Goal: Information Seeking & Learning: Learn about a topic

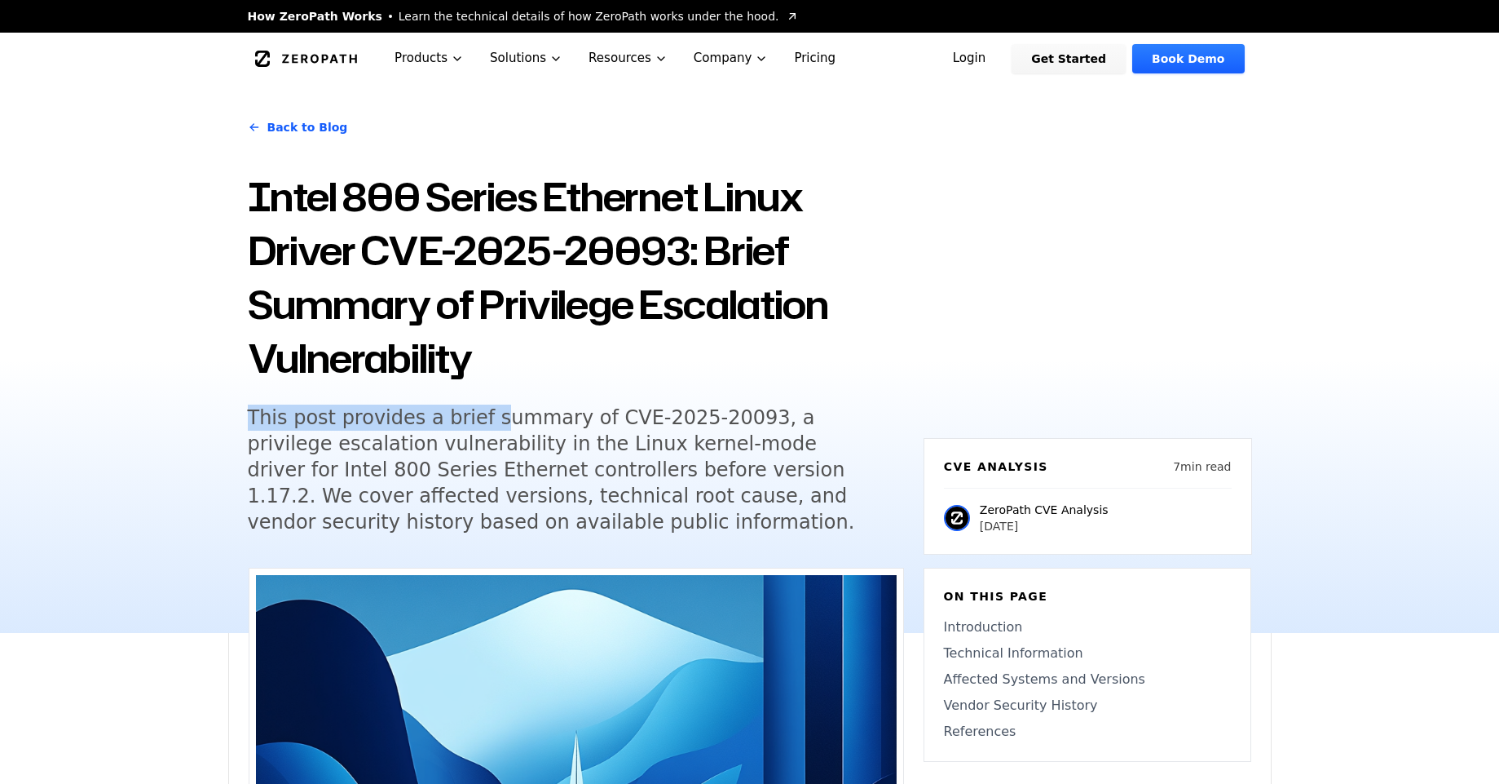
drag, startPoint x: 482, startPoint y: 413, endPoint x: 653, endPoint y: 396, distance: 172.0
click at [653, 396] on div "Back to Blog Intel 800 Series Ethernet Linux Driver CVE-2025-20093: Brief Summa…" at bounding box center [576, 329] width 656 height 450
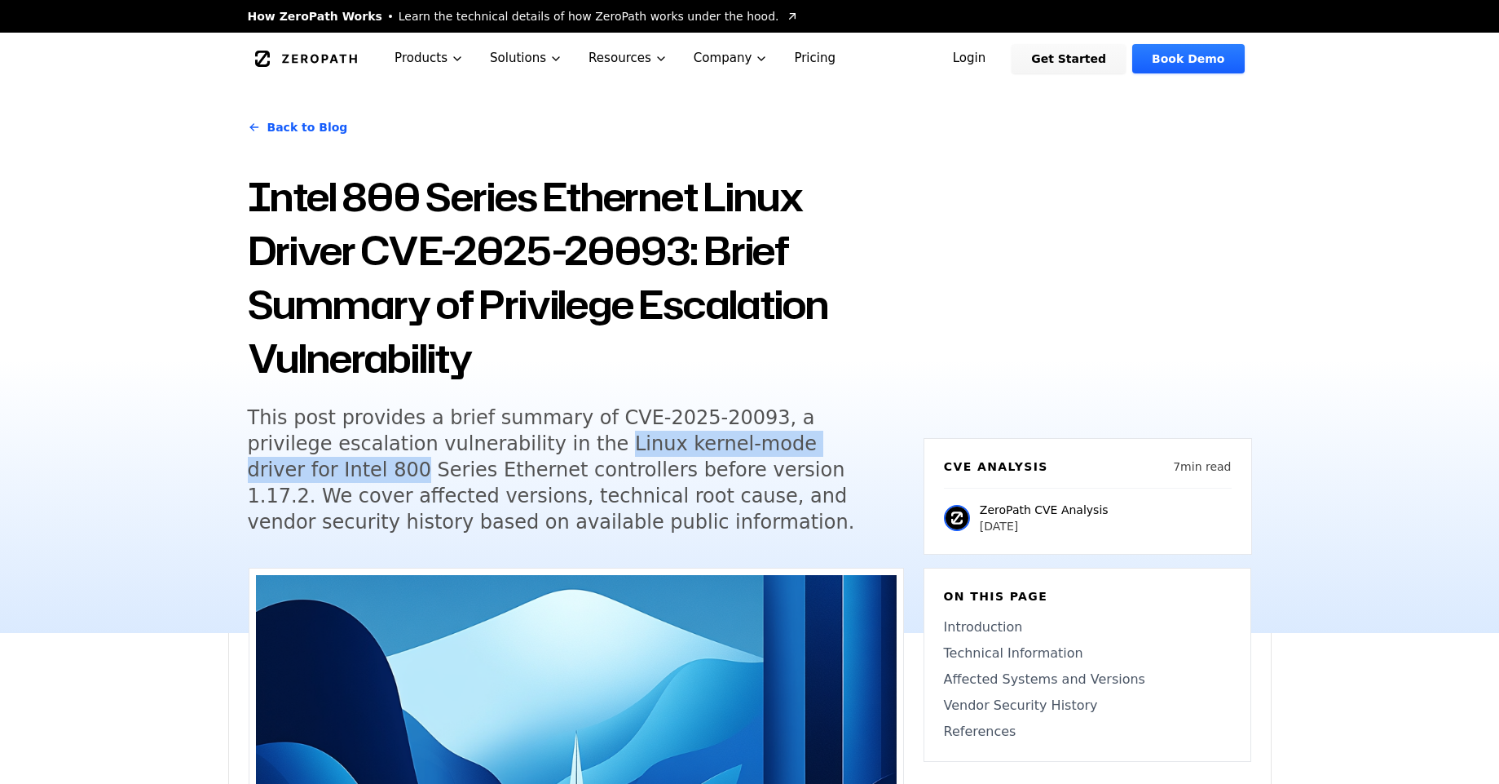
drag, startPoint x: 506, startPoint y: 451, endPoint x: 839, endPoint y: 455, distance: 332.7
click at [839, 455] on h5 "This post provides a brief summary of CVE-2025-20093, a privilege escalation vu…" at bounding box center [561, 469] width 626 height 130
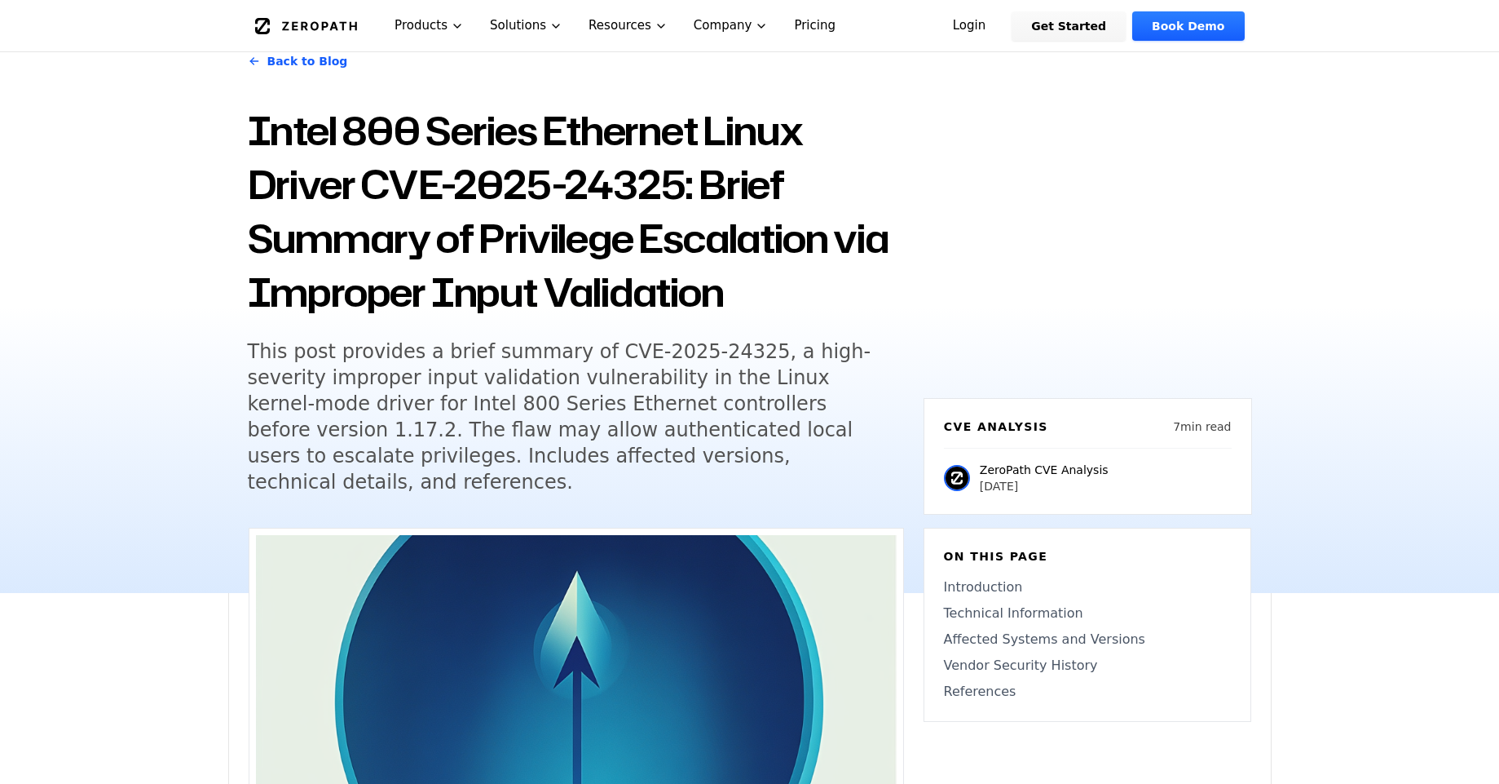
scroll to position [98, 0]
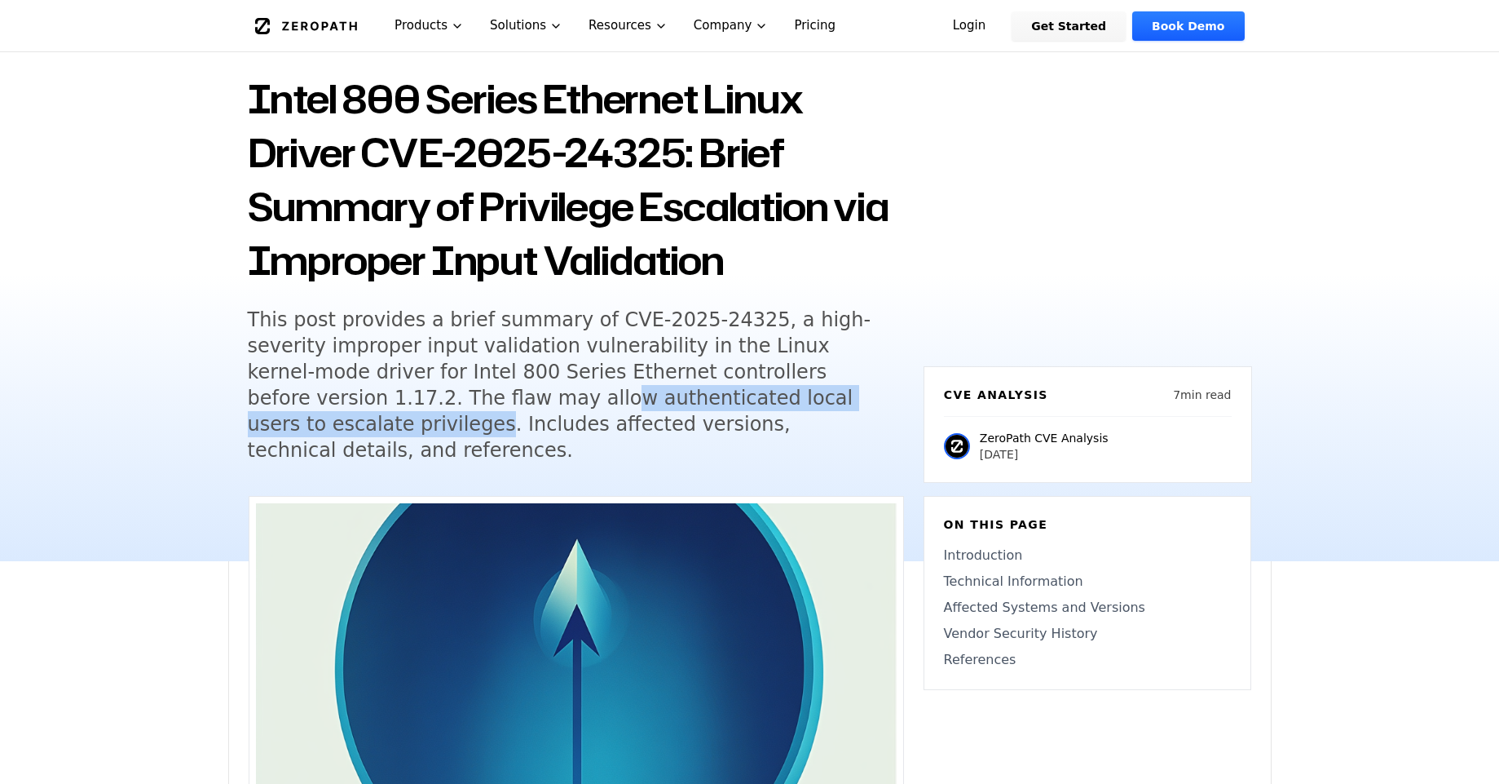
drag, startPoint x: 320, startPoint y: 409, endPoint x: 747, endPoint y: 395, distance: 426.7
click at [747, 395] on h5 "This post provides a brief summary of CVE-2025-24325, a high-severity improper …" at bounding box center [561, 385] width 626 height 157
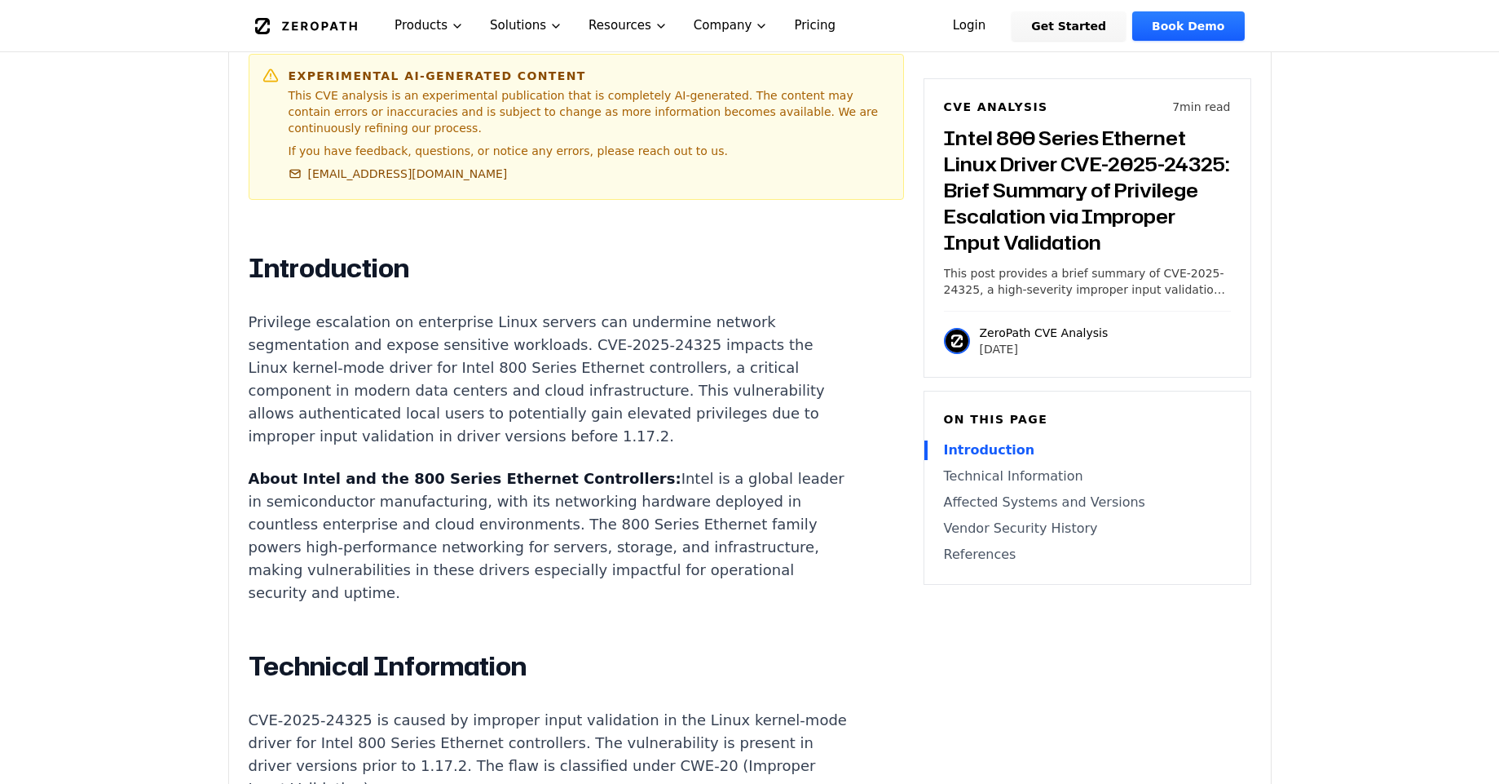
scroll to position [1174, 0]
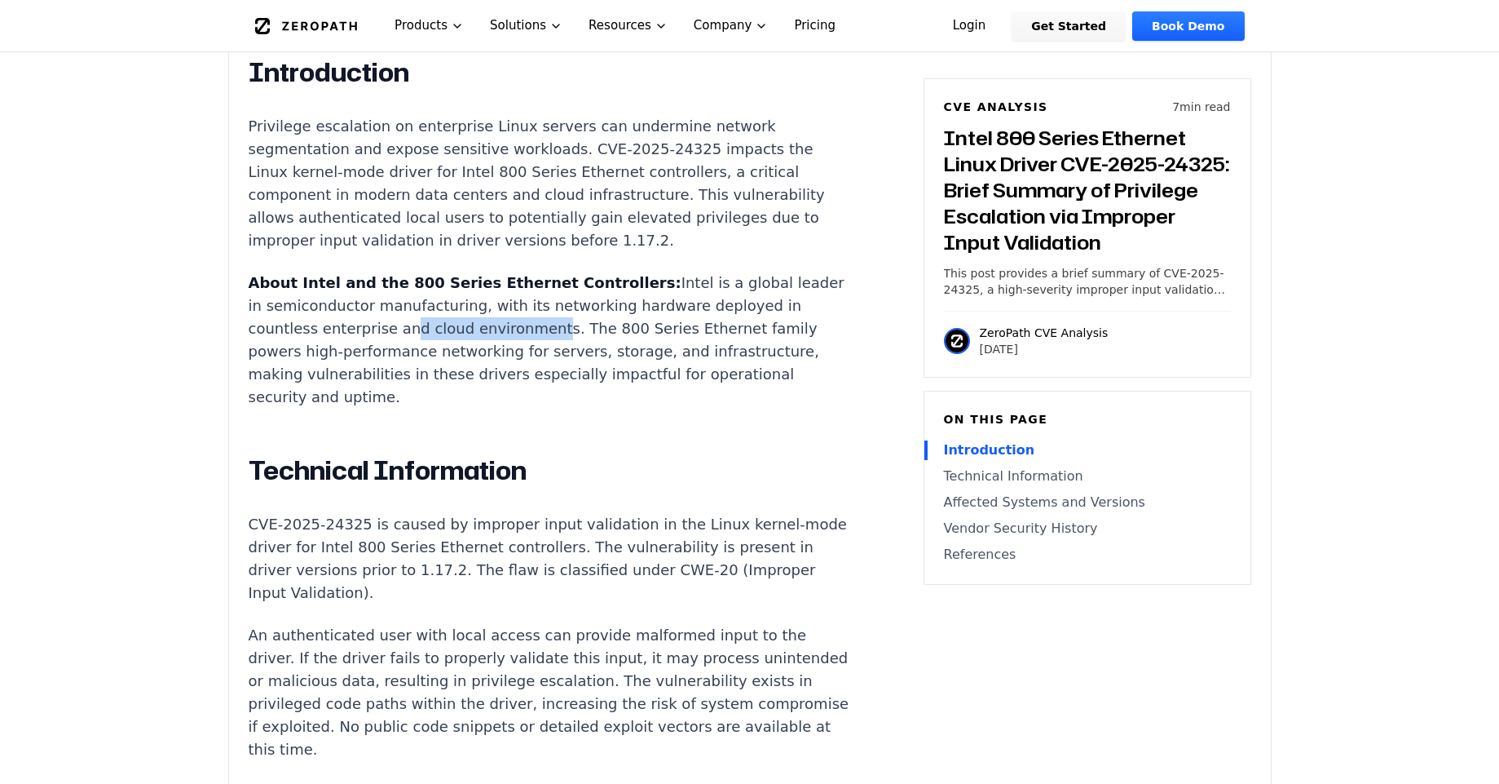
drag, startPoint x: 394, startPoint y: 303, endPoint x: 534, endPoint y: 305, distance: 140.3
click at [534, 305] on p "About Intel and the 800 Series Ethernet Controllers: Intel is a global leader i…" at bounding box center [552, 340] width 607 height 137
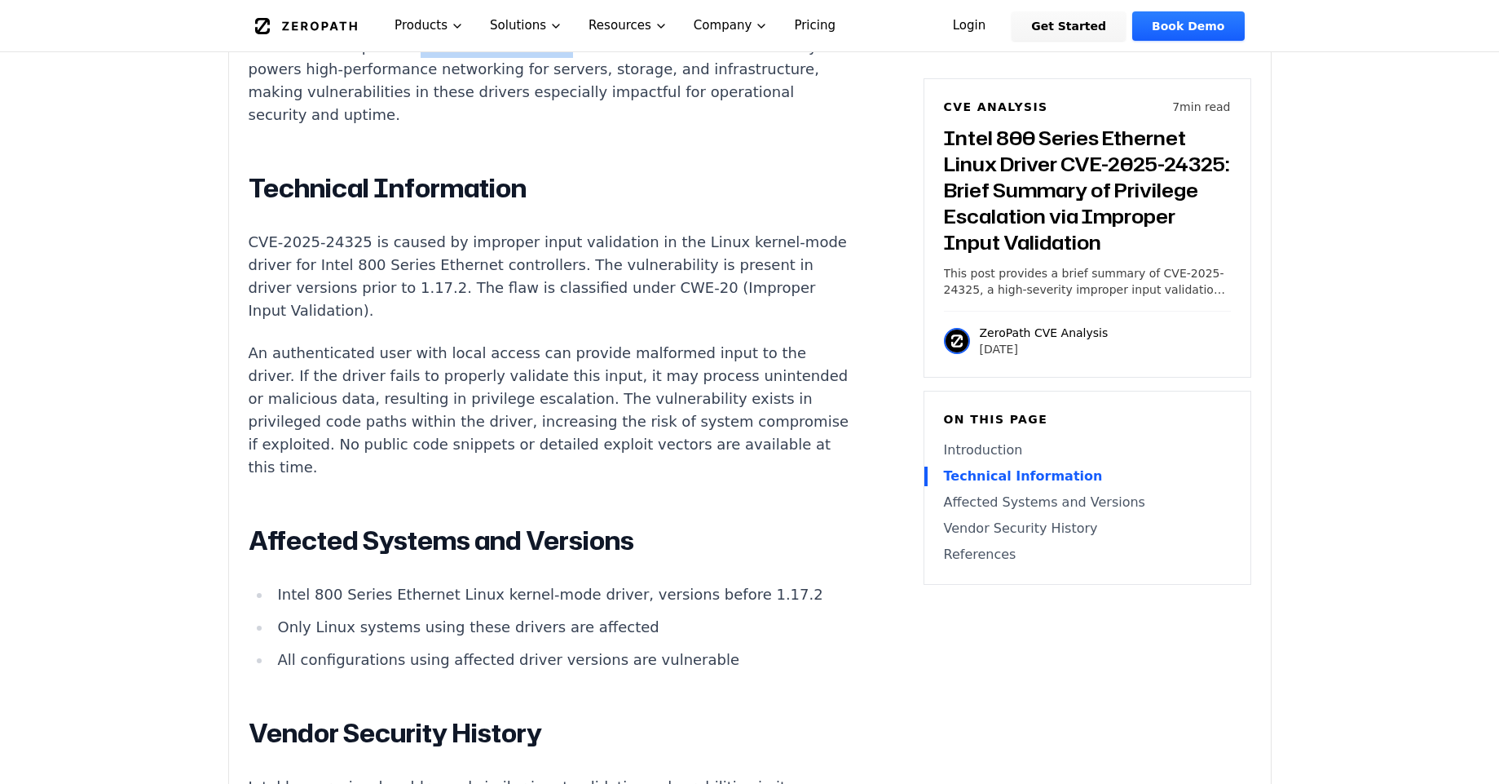
scroll to position [1468, 0]
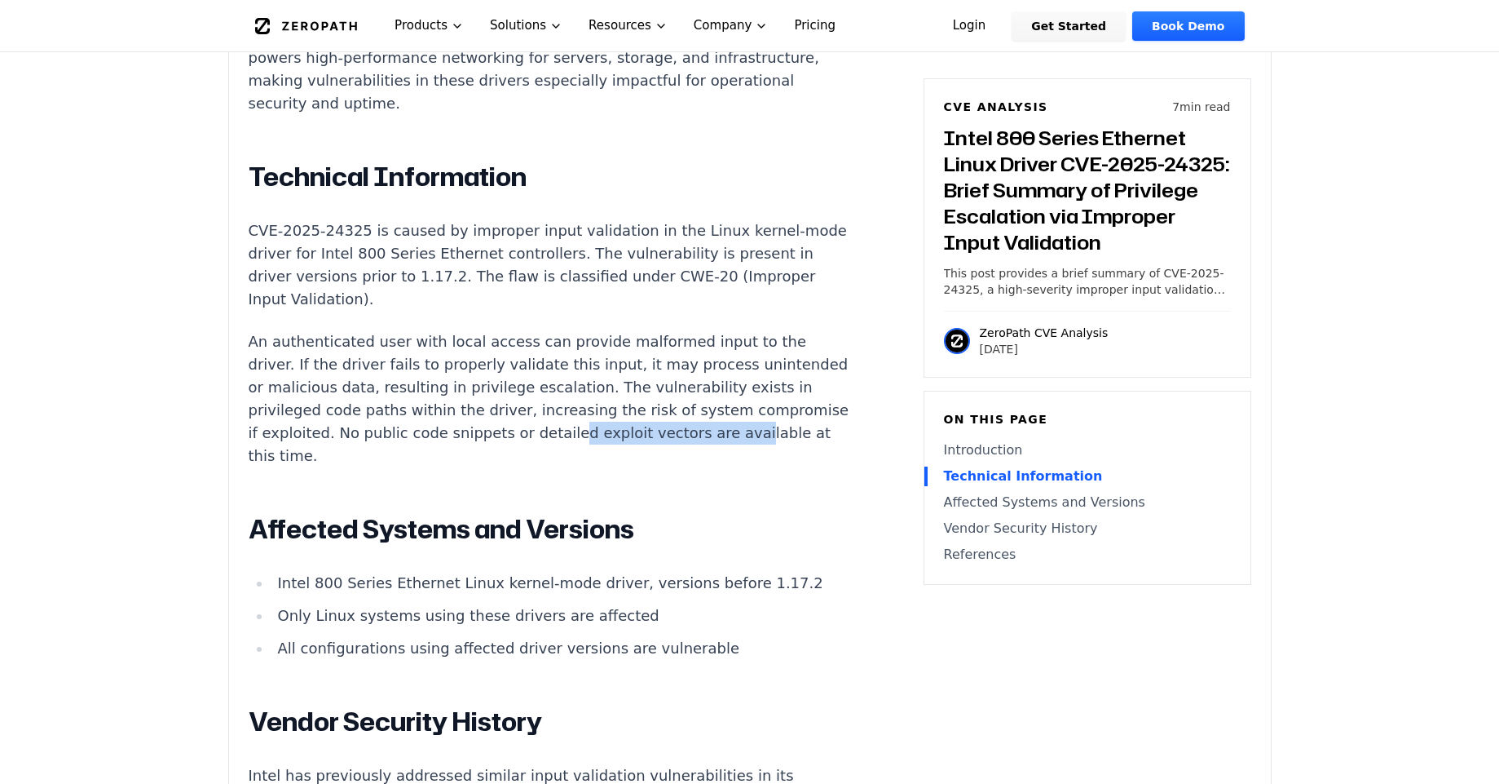
drag, startPoint x: 552, startPoint y: 407, endPoint x: 715, endPoint y: 408, distance: 163.1
click at [715, 408] on p "An authenticated user with local access can provide malformed input to the driv…" at bounding box center [552, 398] width 607 height 137
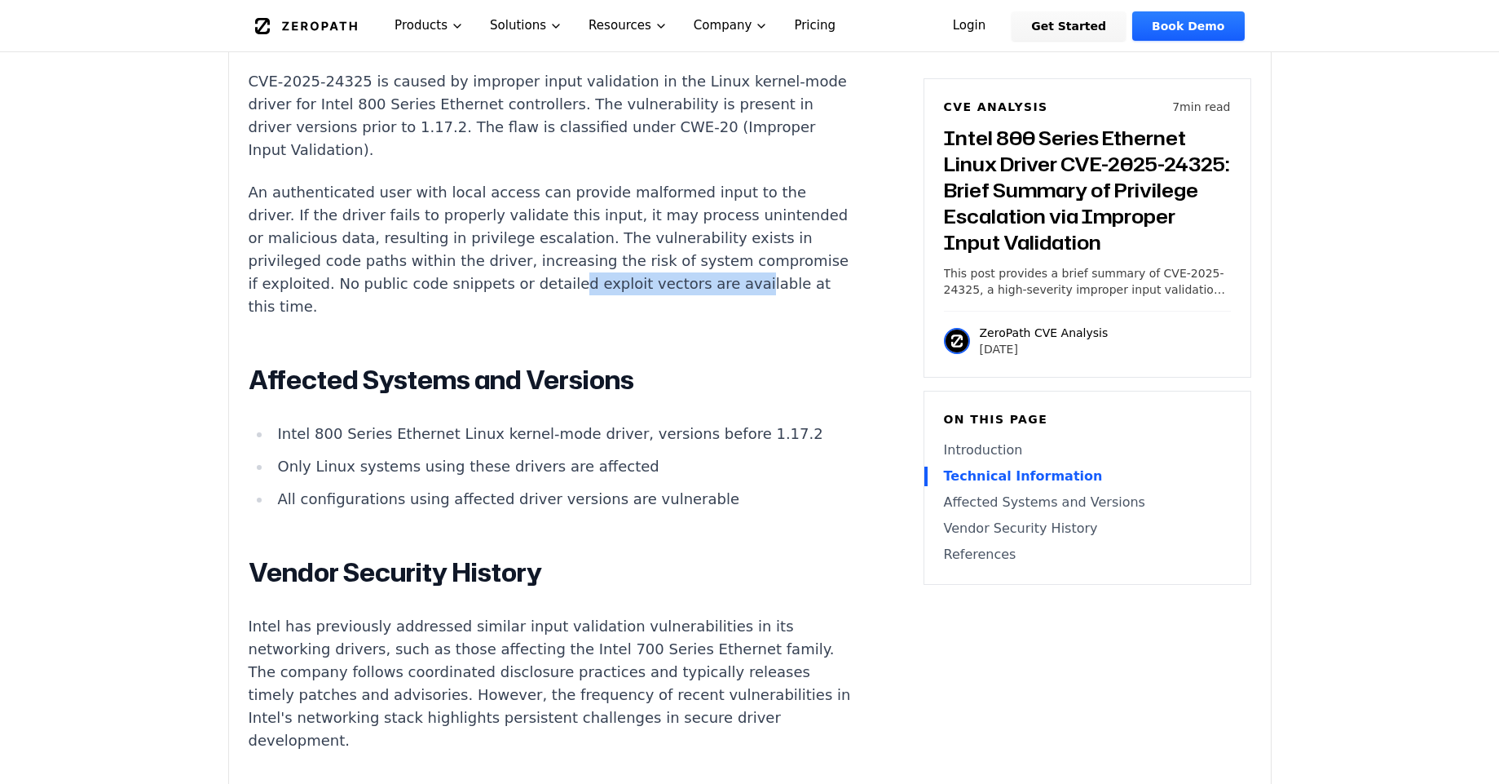
scroll to position [1663, 0]
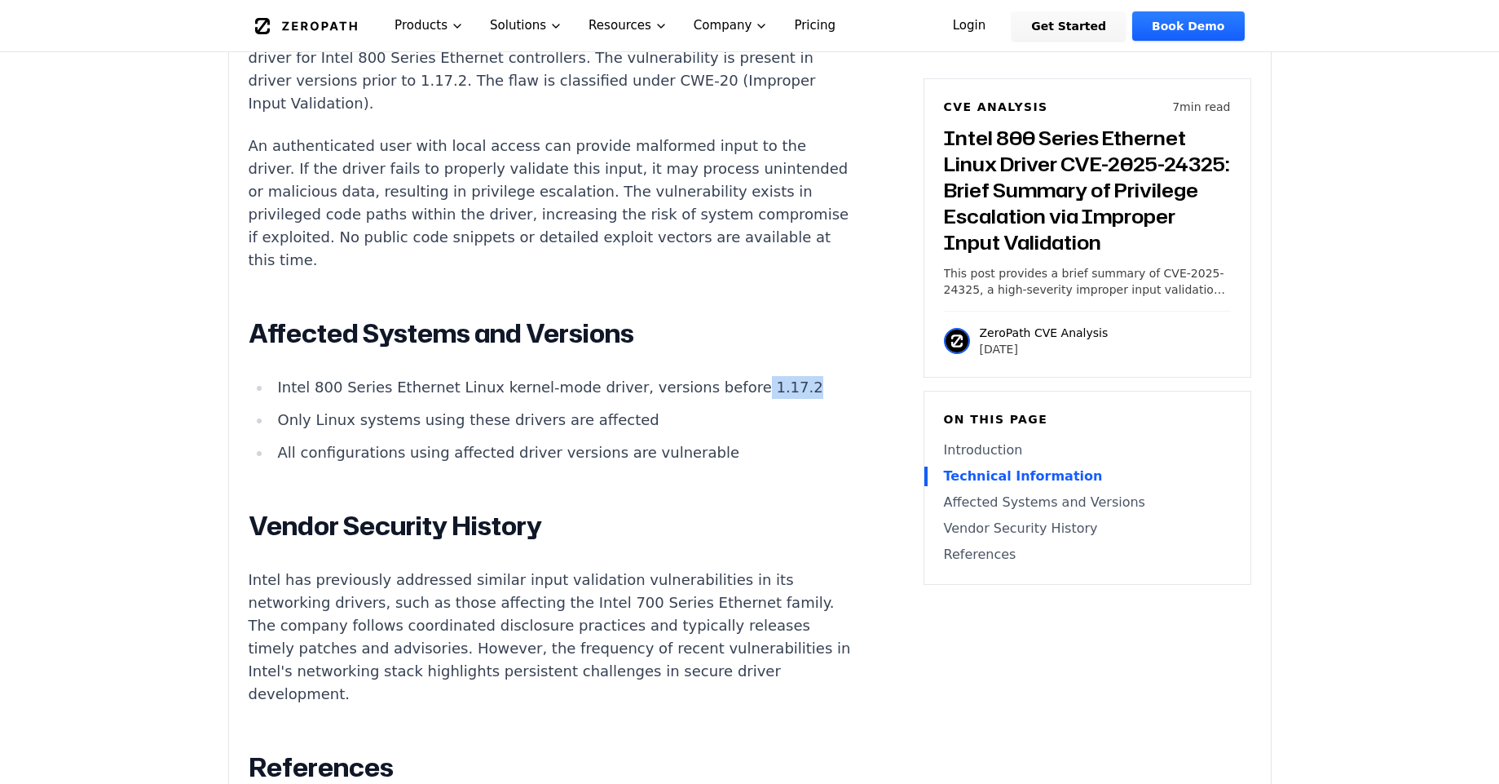
drag, startPoint x: 716, startPoint y: 365, endPoint x: 757, endPoint y: 372, distance: 41.3
click at [757, 376] on li "Intel 800 Series Ethernet Linux kernel-mode driver, versions before 1.17.2" at bounding box center [564, 387] width 584 height 23
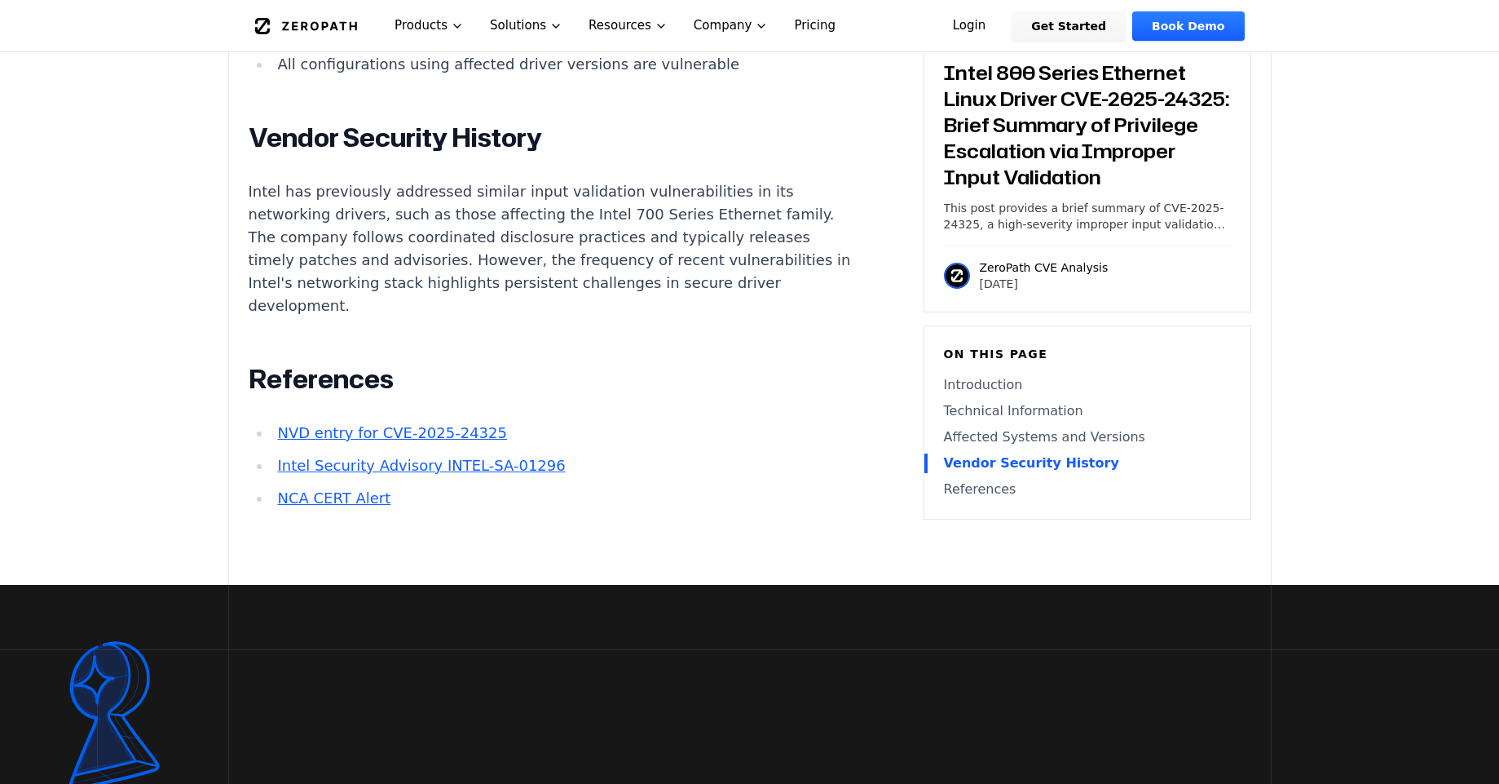
scroll to position [2055, 0]
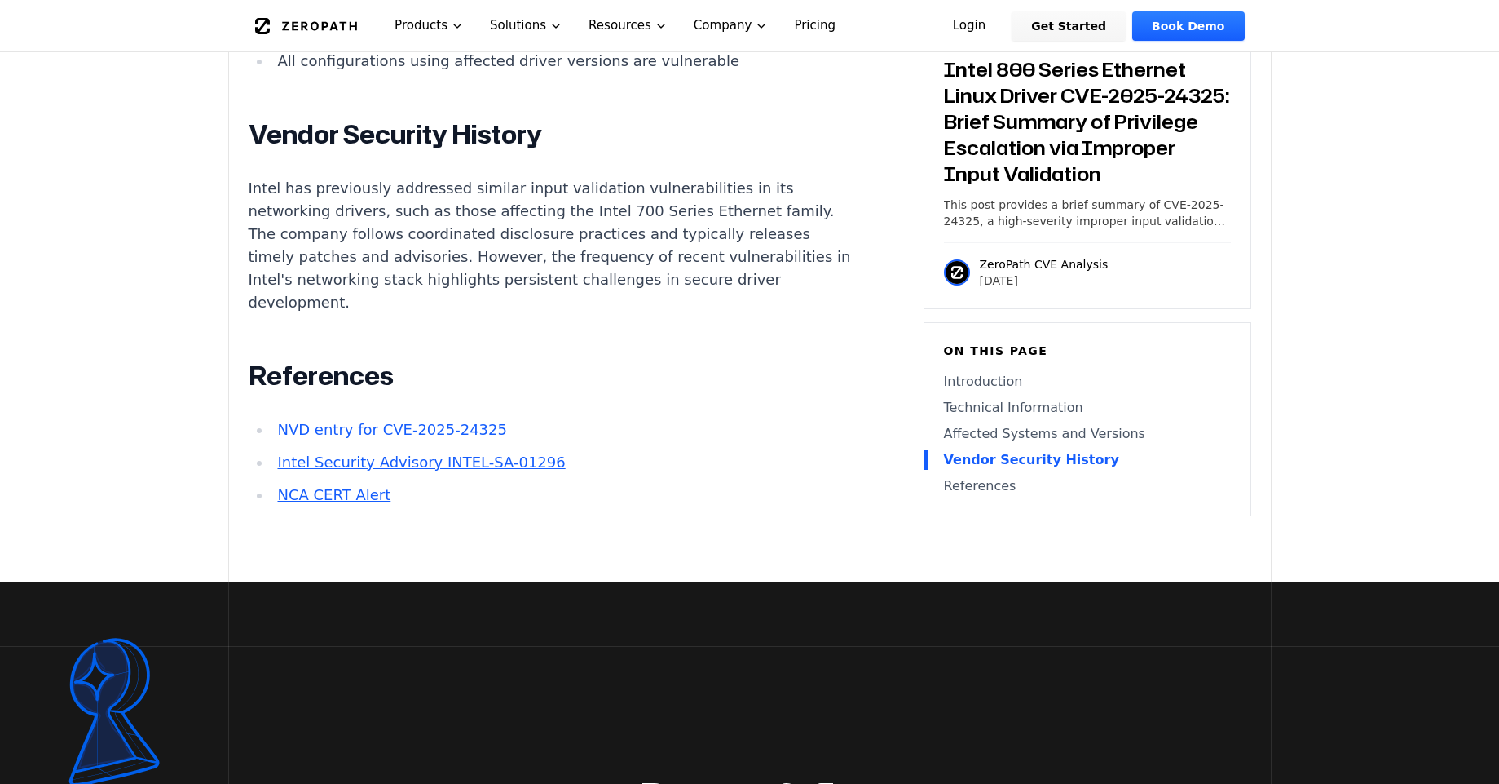
click at [488, 453] on link "Intel Security Advisory INTEL-SA-01296" at bounding box center [421, 461] width 288 height 17
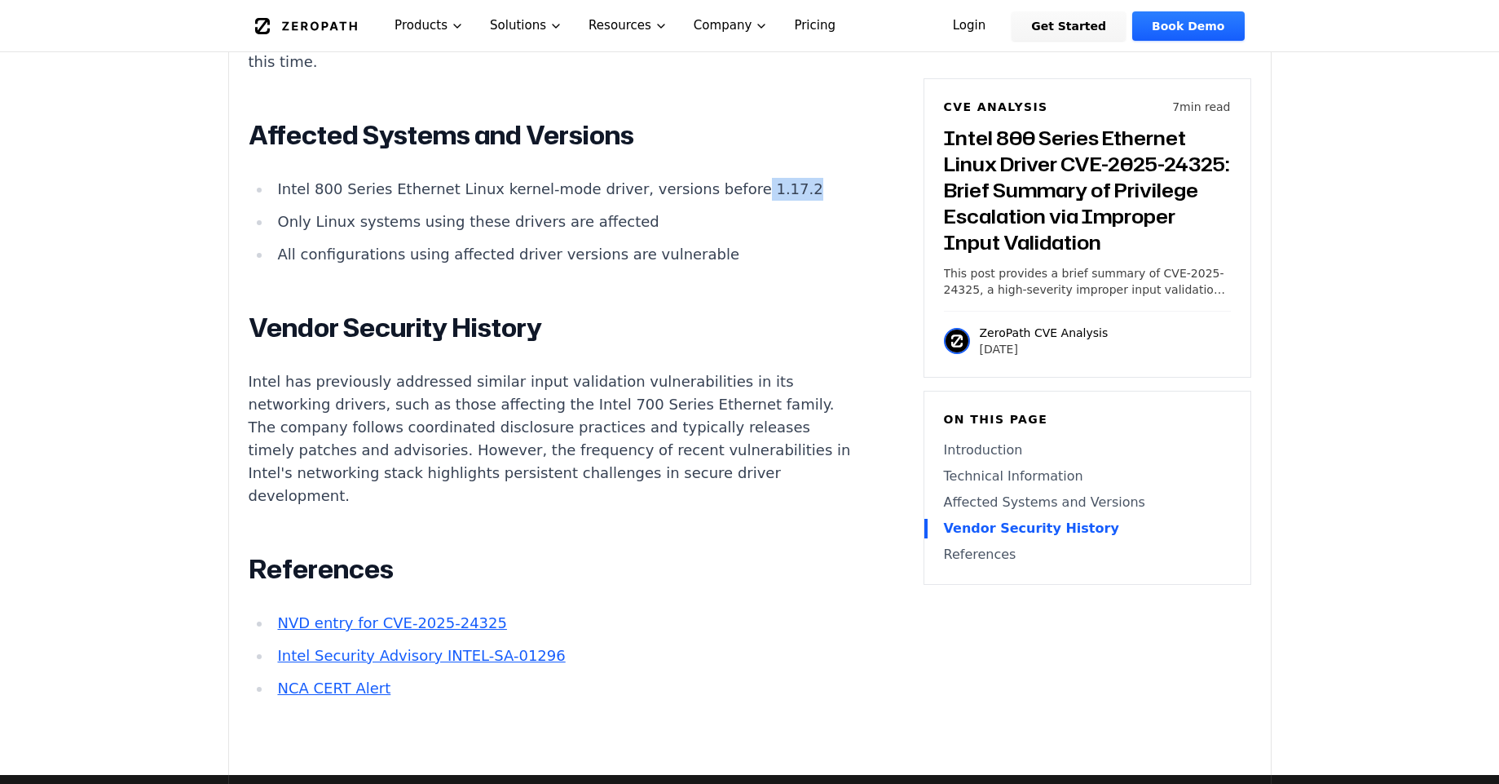
scroll to position [1859, 0]
